Goal: Information Seeking & Learning: Learn about a topic

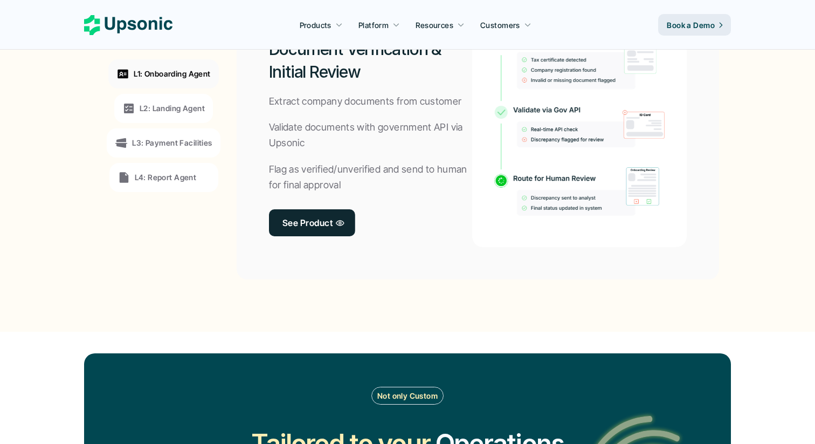
scroll to position [903, 0]
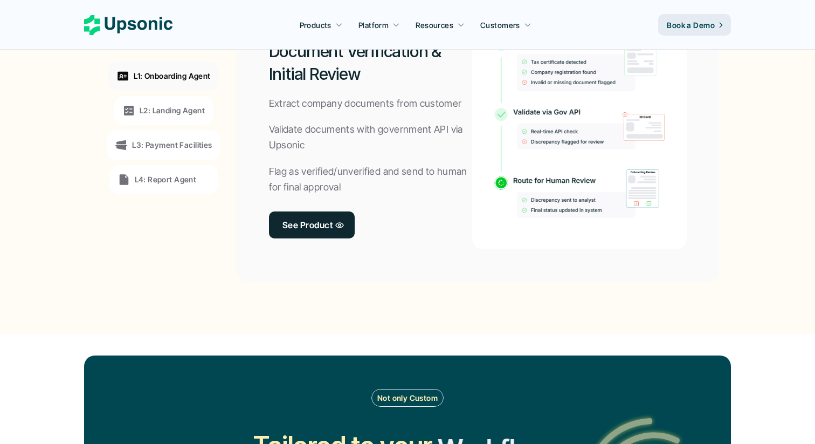
click at [182, 148] on p "L3: Payment Facilities" at bounding box center [172, 144] width 80 height 11
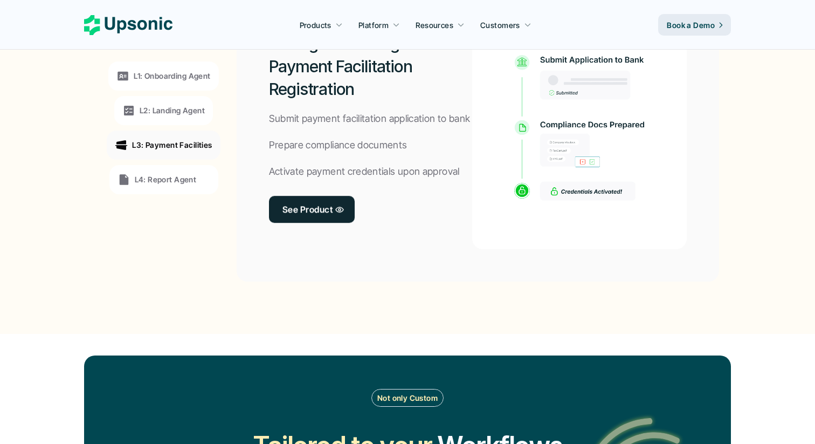
click at [177, 184] on p "L4: Report Agent" at bounding box center [166, 179] width 62 height 11
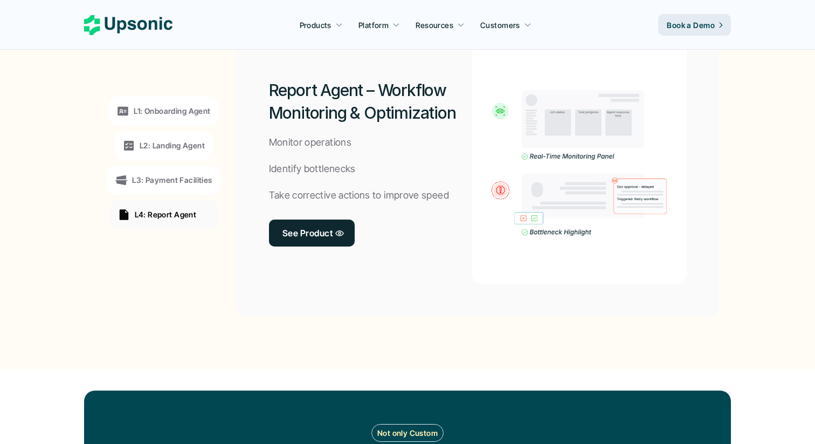
scroll to position [866, 0]
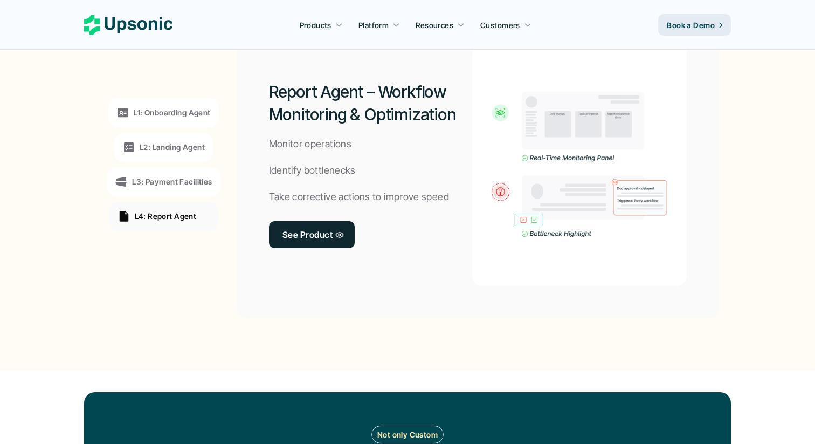
click at [177, 184] on p "L3: Payment Facilities" at bounding box center [172, 181] width 80 height 11
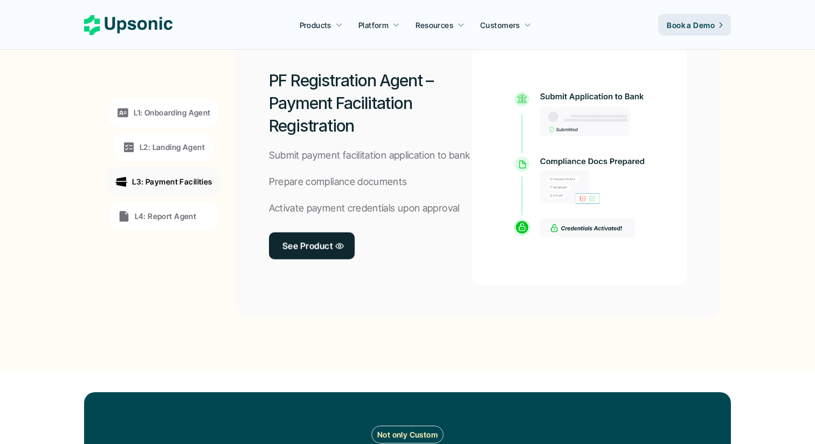
click at [166, 144] on p "L2: Landing Agent" at bounding box center [172, 146] width 65 height 11
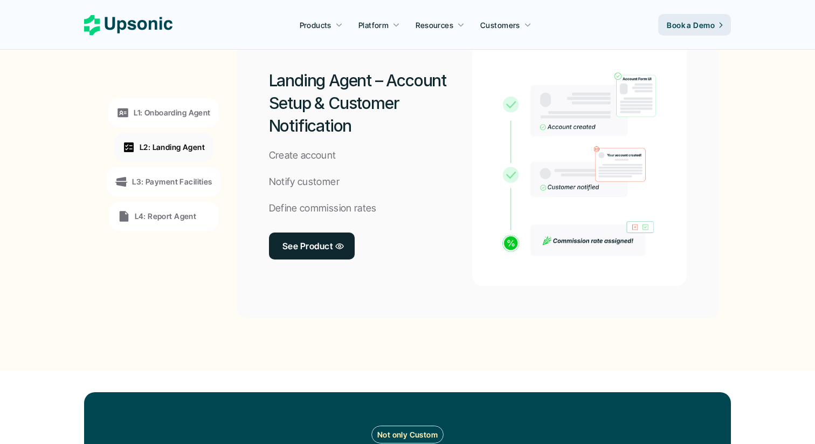
click at [158, 119] on div "L1: Onboarding Agent" at bounding box center [163, 112] width 94 height 13
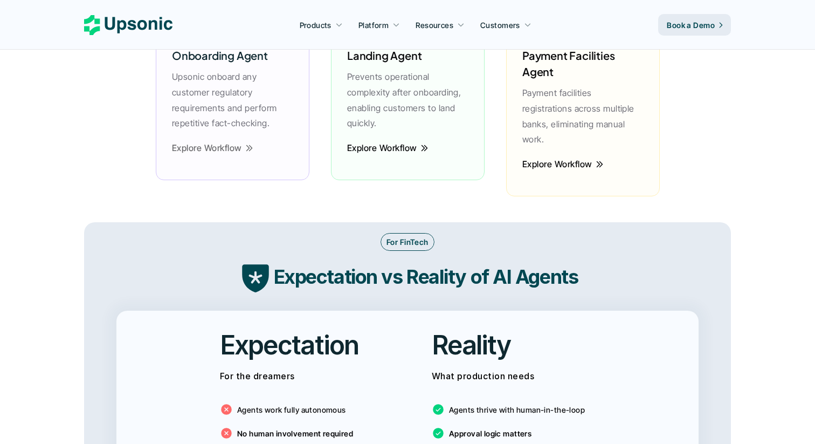
scroll to position [1591, 0]
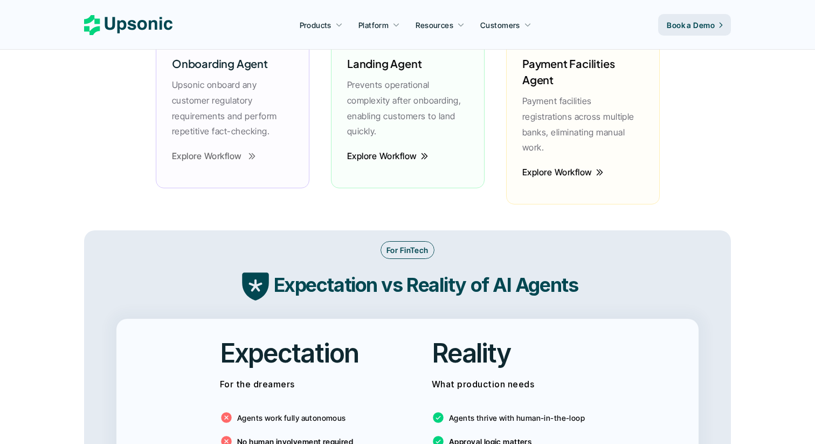
click at [215, 154] on p "Explore Workflow" at bounding box center [207, 156] width 70 height 16
click at [221, 129] on p "Upsonic onboard any customer regulatory requirements and perform repetitive fac…" at bounding box center [232, 108] width 121 height 62
click at [226, 160] on p "Explore Workflow" at bounding box center [207, 156] width 70 height 16
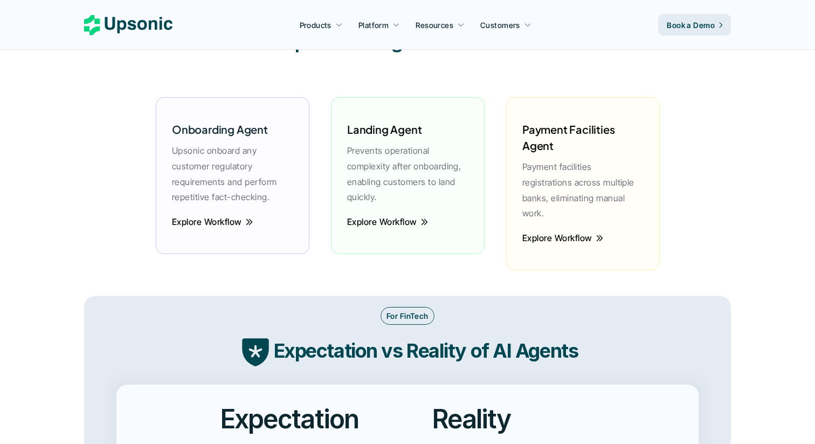
scroll to position [1403, 0]
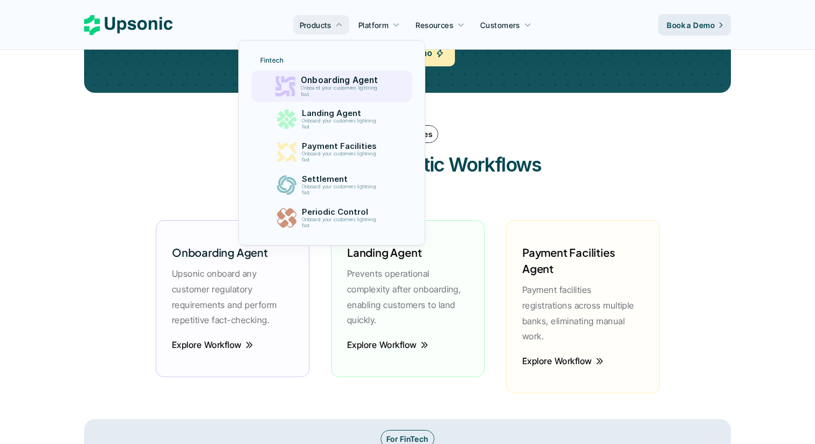
click at [342, 86] on p "Onboard your customers lightning fast" at bounding box center [340, 91] width 81 height 12
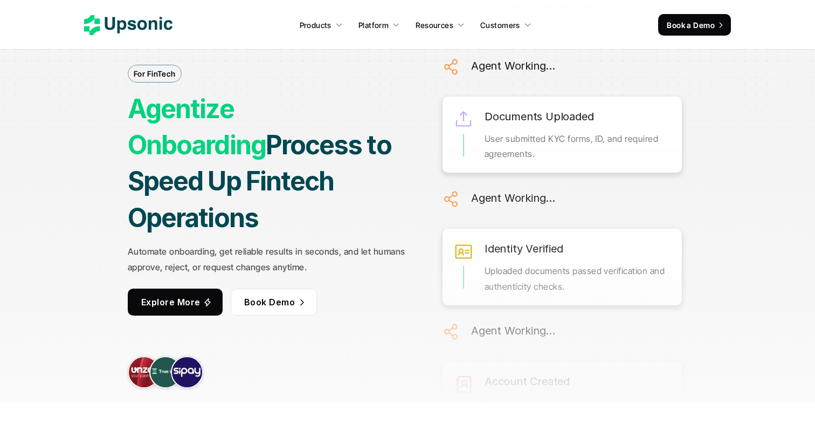
scroll to position [46, 0]
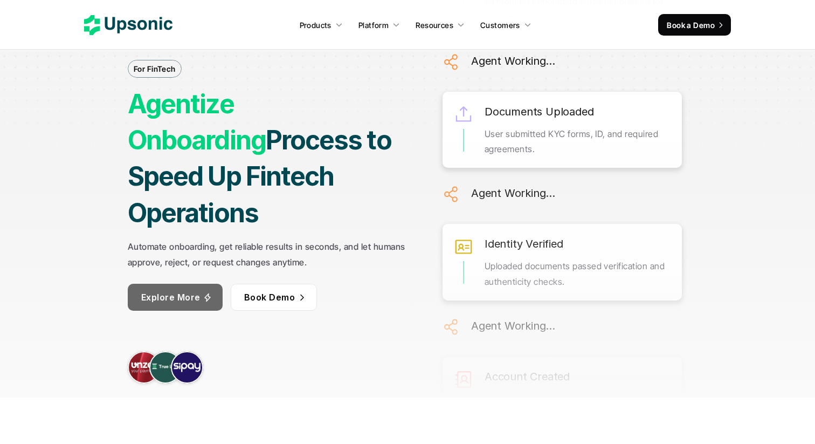
click at [195, 289] on p "Explore More" at bounding box center [170, 297] width 59 height 16
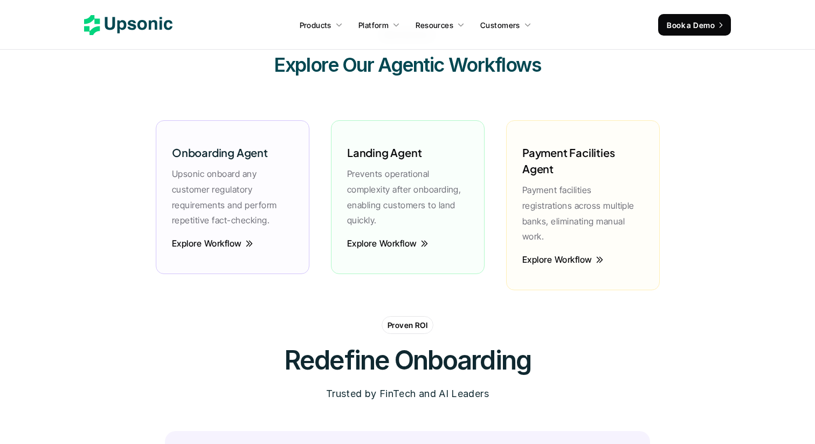
scroll to position [2554, 0]
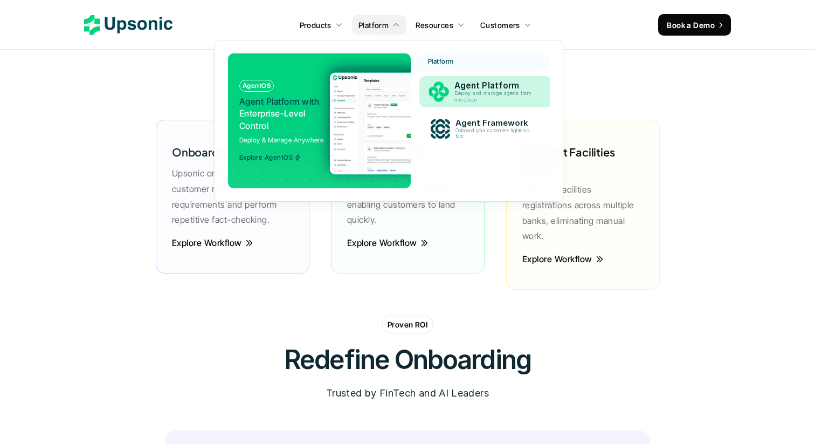
click at [457, 97] on p "Deploy and manage agents from one place" at bounding box center [495, 97] width 81 height 12
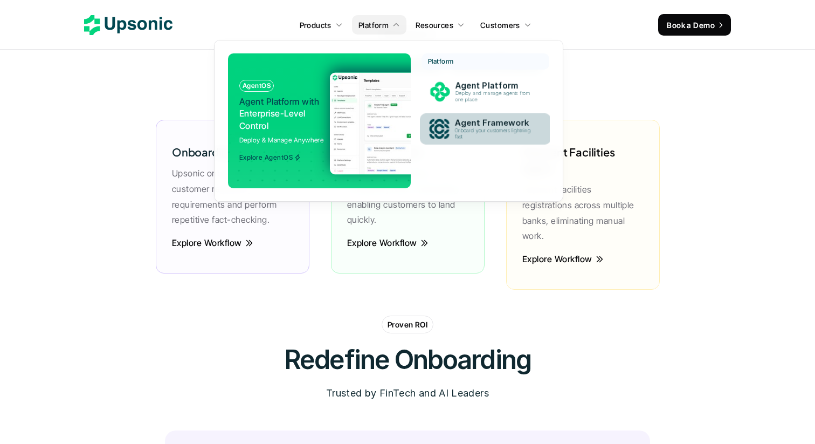
click at [464, 121] on p "Agent Framework" at bounding box center [495, 123] width 81 height 10
click at [464, 121] on p "Agent Framework" at bounding box center [496, 123] width 84 height 10
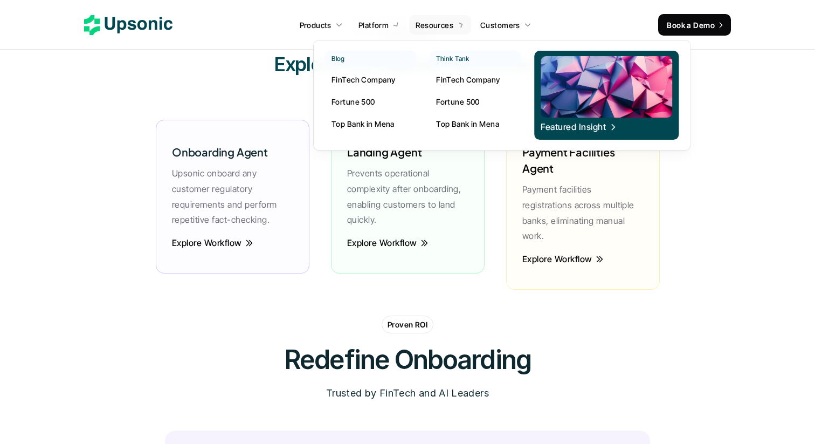
click at [437, 26] on p "Resources" at bounding box center [435, 24] width 38 height 11
